Goal: Find specific page/section: Find specific page/section

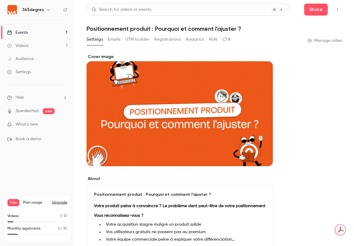
click at [21, 230] on p "Monthly registrants" at bounding box center [23, 228] width 33 height 5
